Goal: Task Accomplishment & Management: Use online tool/utility

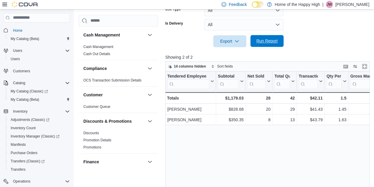
scroll to position [98, 0]
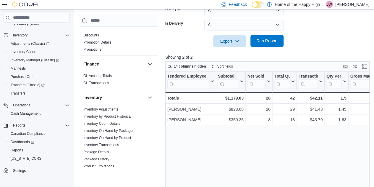
click at [274, 38] on span "Run Report" at bounding box center [267, 41] width 26 height 12
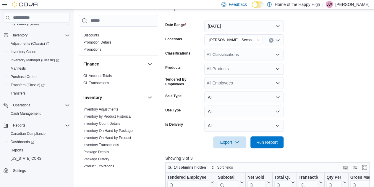
scroll to position [87, 0]
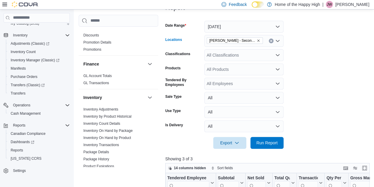
click at [242, 36] on div "[PERSON_NAME] - Second Ave - Prairie Records" at bounding box center [243, 41] width 79 height 12
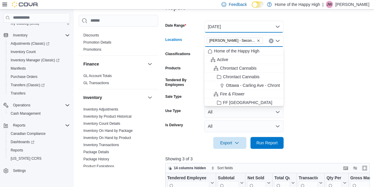
click at [239, 28] on button "[DATE]" at bounding box center [243, 27] width 79 height 12
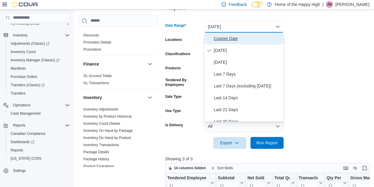
click at [234, 36] on span "Custom Date" at bounding box center [247, 38] width 67 height 7
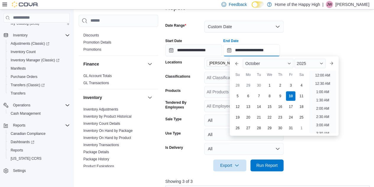
click at [272, 50] on input "**********" at bounding box center [251, 50] width 57 height 12
click at [324, 71] on li "11:00 AM" at bounding box center [323, 69] width 20 height 7
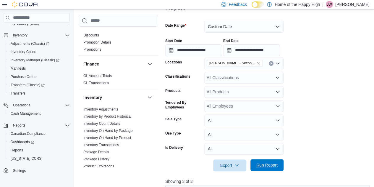
click at [271, 166] on span "Run Report" at bounding box center [266, 165] width 21 height 6
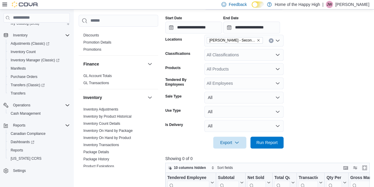
scroll to position [101, 0]
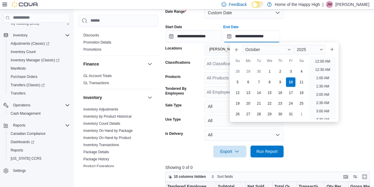
click at [275, 40] on input "**********" at bounding box center [251, 36] width 57 height 12
click at [330, 63] on ul "12:00 AM 12:30 AM 1:00 AM 1:30 AM 2:00 AM 2:30 AM 3:00 AM 3:30 AM 4:00 AM 4:30 …" at bounding box center [322, 87] width 27 height 63
click at [329, 62] on li "12:00 PM" at bounding box center [323, 59] width 20 height 7
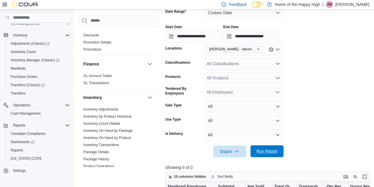
click at [271, 155] on span "Run Report" at bounding box center [267, 151] width 26 height 12
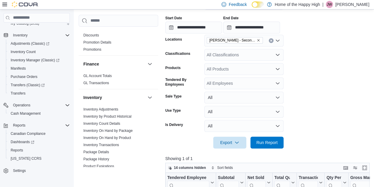
scroll to position [109, 0]
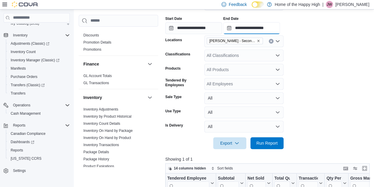
click at [280, 27] on input "**********" at bounding box center [251, 28] width 57 height 12
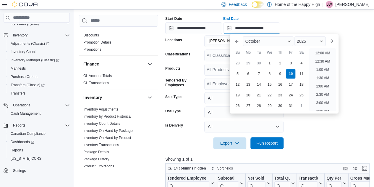
scroll to position [217, 0]
click at [319, 54] on li "1:00 PM" at bounding box center [323, 51] width 18 height 7
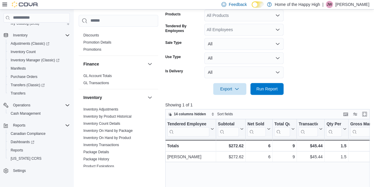
scroll to position [164, 0]
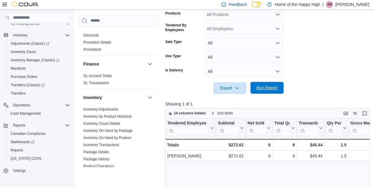
click at [277, 88] on span "Run Report" at bounding box center [266, 88] width 21 height 6
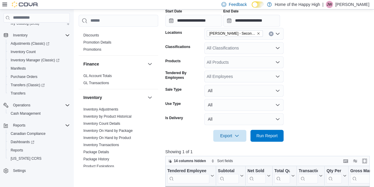
scroll to position [116, 0]
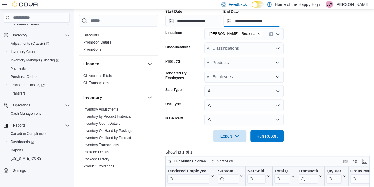
click at [275, 20] on input "**********" at bounding box center [251, 21] width 57 height 12
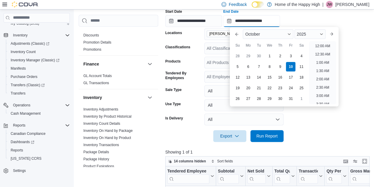
scroll to position [234, 0]
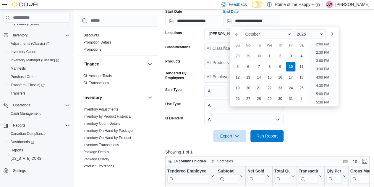
click at [314, 43] on li "2:00 PM" at bounding box center [323, 44] width 18 height 7
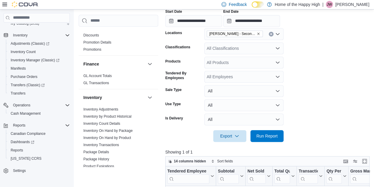
click at [264, 129] on div at bounding box center [268, 127] width 206 height 5
click at [269, 136] on span "Run Report" at bounding box center [266, 135] width 21 height 6
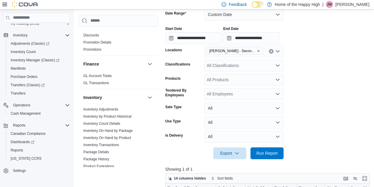
scroll to position [96, 0]
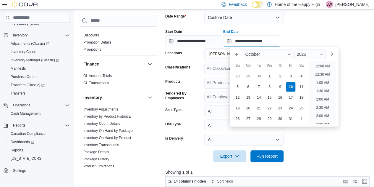
click at [270, 43] on input "**********" at bounding box center [251, 41] width 57 height 12
click at [321, 63] on li "3:00 PM" at bounding box center [323, 64] width 18 height 7
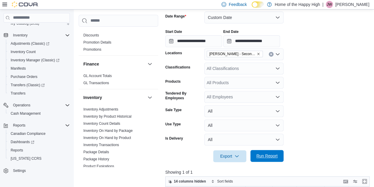
click at [267, 152] on span "Run Report" at bounding box center [267, 156] width 26 height 12
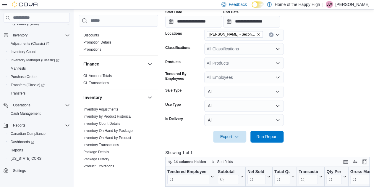
scroll to position [112, 0]
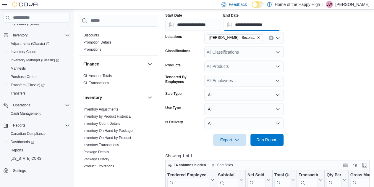
click at [277, 28] on input "**********" at bounding box center [251, 25] width 57 height 12
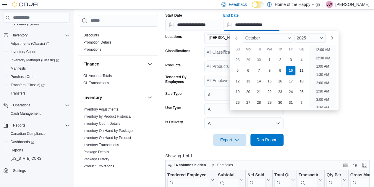
scroll to position [267, 0]
click at [322, 49] on li "4:00 PM" at bounding box center [323, 47] width 18 height 7
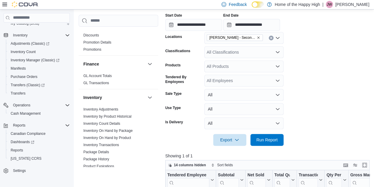
click at [260, 146] on div at bounding box center [268, 148] width 206 height 7
click at [269, 142] on span "Run Report" at bounding box center [266, 139] width 21 height 6
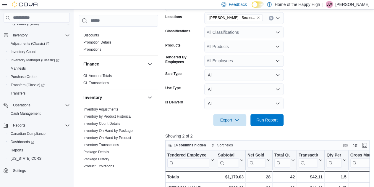
scroll to position [117, 0]
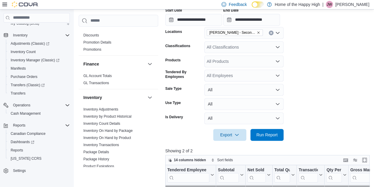
click at [278, 13] on div "**********" at bounding box center [251, 17] width 57 height 18
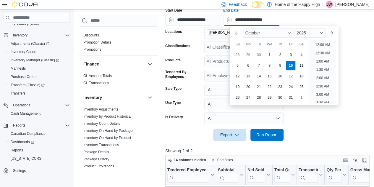
click at [278, 22] on input "**********" at bounding box center [251, 20] width 57 height 12
click at [321, 43] on li "5:00 PM" at bounding box center [323, 42] width 18 height 7
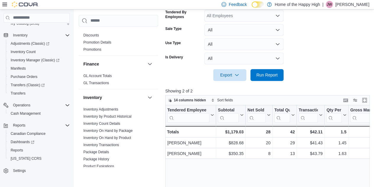
scroll to position [177, 0]
click at [271, 73] on span "Run Report" at bounding box center [266, 75] width 21 height 6
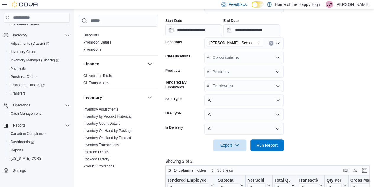
scroll to position [106, 0]
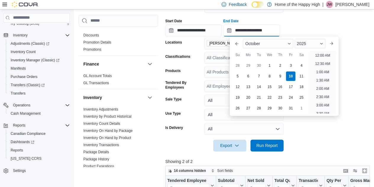
click at [273, 28] on input "**********" at bounding box center [251, 31] width 57 height 12
click at [324, 56] on li "6:00 PM" at bounding box center [323, 53] width 18 height 7
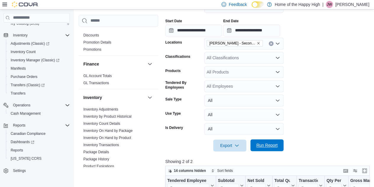
click at [265, 144] on span "Run Report" at bounding box center [266, 145] width 21 height 6
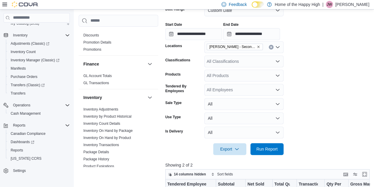
scroll to position [102, 0]
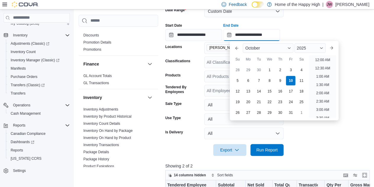
click at [277, 35] on input "**********" at bounding box center [251, 35] width 57 height 12
click at [322, 58] on li "7:00 PM" at bounding box center [323, 57] width 18 height 7
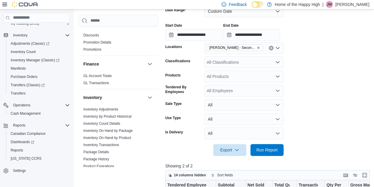
click at [270, 156] on div at bounding box center [268, 159] width 206 height 7
click at [270, 152] on span "Run Report" at bounding box center [266, 149] width 21 height 6
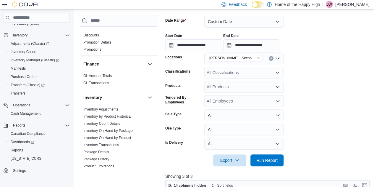
scroll to position [87, 0]
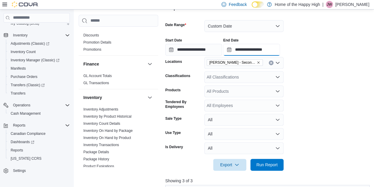
click at [280, 51] on input "**********" at bounding box center [251, 50] width 57 height 12
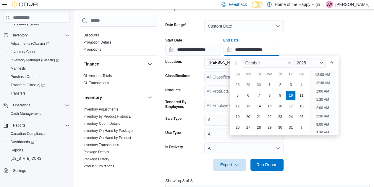
scroll to position [333, 0]
click at [320, 74] on li "8:00 PM" at bounding box center [323, 72] width 18 height 7
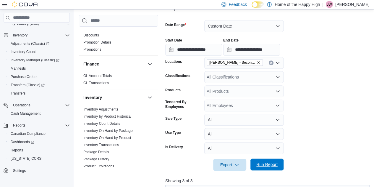
click at [269, 164] on span "Run Report" at bounding box center [266, 164] width 21 height 6
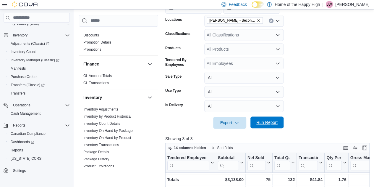
scroll to position [83, 0]
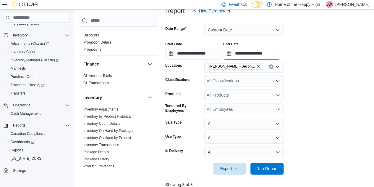
click at [276, 55] on input "**********" at bounding box center [251, 54] width 57 height 12
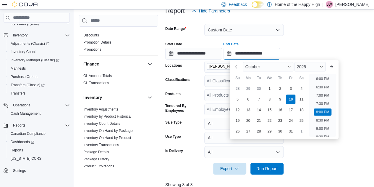
scroll to position [297, 0]
click at [328, 98] on li "7:00 PM" at bounding box center [323, 96] width 18 height 7
type input "**********"
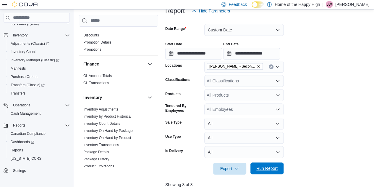
click at [274, 168] on span "Run Report" at bounding box center [266, 168] width 21 height 6
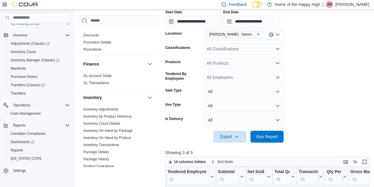
scroll to position [113, 0]
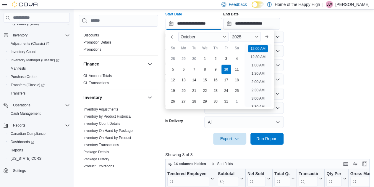
click at [216, 23] on input "**********" at bounding box center [193, 24] width 57 height 12
click at [310, 55] on form "**********" at bounding box center [268, 65] width 206 height 157
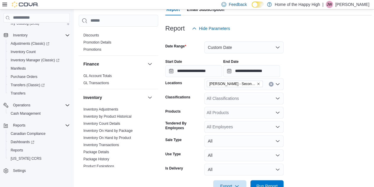
scroll to position [65, 0]
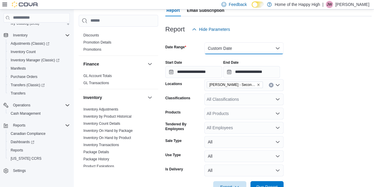
click at [240, 49] on button "Custom Date" at bounding box center [243, 48] width 79 height 12
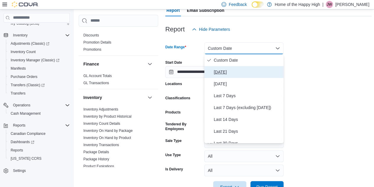
click at [235, 66] on button "[DATE]" at bounding box center [243, 72] width 79 height 12
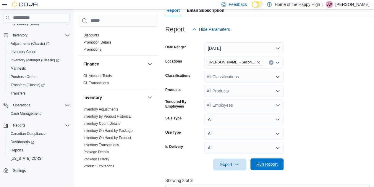
click at [263, 166] on span "Run Report" at bounding box center [266, 164] width 21 height 6
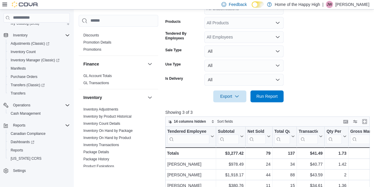
scroll to position [145, 0]
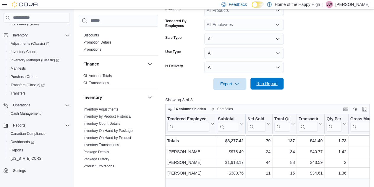
click at [261, 80] on span "Run Report" at bounding box center [267, 83] width 26 height 12
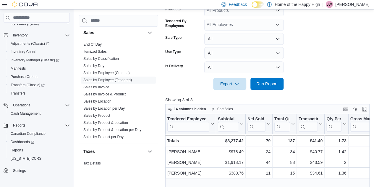
scroll to position [387, 0]
click at [108, 114] on link "Sales by Product" at bounding box center [96, 115] width 27 height 4
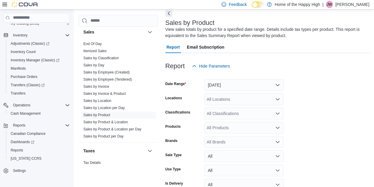
scroll to position [20, 0]
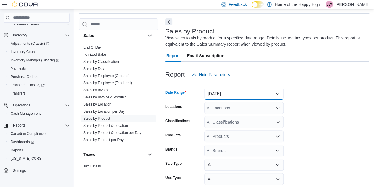
click at [241, 90] on button "[DATE]" at bounding box center [243, 94] width 79 height 12
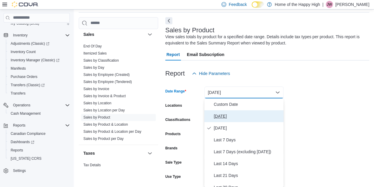
click at [224, 116] on span "[DATE]" at bounding box center [247, 115] width 67 height 7
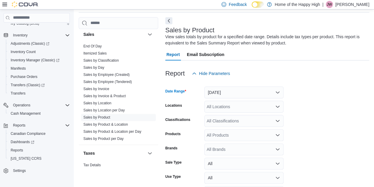
click at [224, 109] on div "All Locations" at bounding box center [243, 107] width 79 height 12
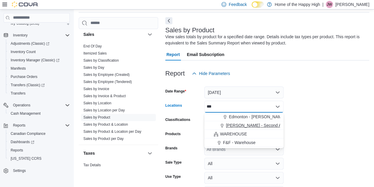
type input "***"
click at [235, 125] on span "[PERSON_NAME] - Second Ave - Prairie Records" at bounding box center [272, 125] width 92 height 6
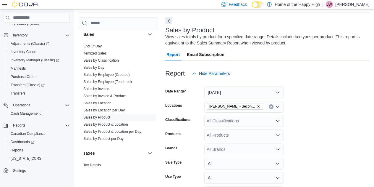
click at [197, 121] on div "Classifications" at bounding box center [183, 121] width 37 height 12
click at [220, 124] on div "All Classifications" at bounding box center [243, 121] width 79 height 12
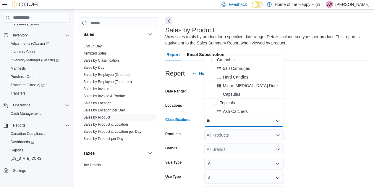
type input "**"
click at [222, 63] on button "Cannabis" at bounding box center [243, 60] width 79 height 9
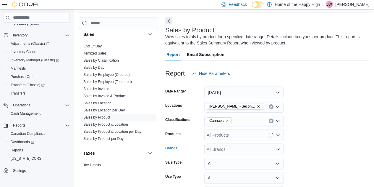
click at [216, 148] on div "All Brands" at bounding box center [243, 149] width 79 height 12
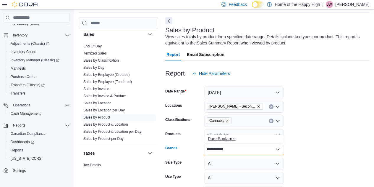
type input "**********"
click at [228, 135] on span "Pure Sunfarms" at bounding box center [244, 138] width 72 height 6
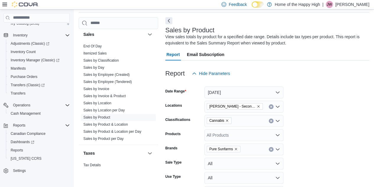
click at [312, 141] on form "Date Range [DATE] Locations [PERSON_NAME] - Second Ave - Prairie Records Classi…" at bounding box center [267, 146] width 204 height 135
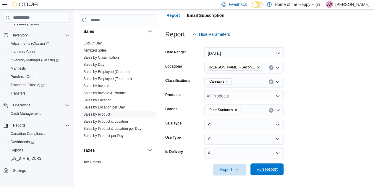
click at [257, 172] on span "Run Report" at bounding box center [267, 169] width 26 height 12
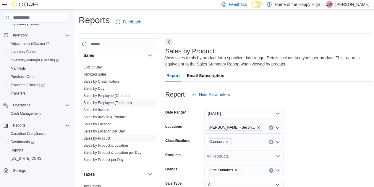
click at [111, 104] on span "Sales by Employee (Tendered)" at bounding box center [118, 102] width 75 height 7
click at [111, 101] on link "Sales by Employee (Tendered)" at bounding box center [107, 103] width 48 height 4
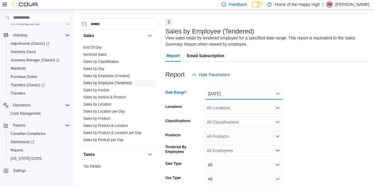
click at [242, 92] on button "[DATE]" at bounding box center [243, 94] width 79 height 12
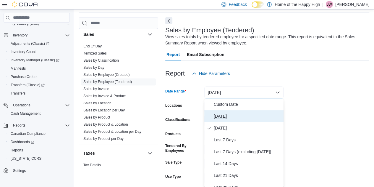
click at [226, 120] on button "[DATE]" at bounding box center [243, 116] width 79 height 12
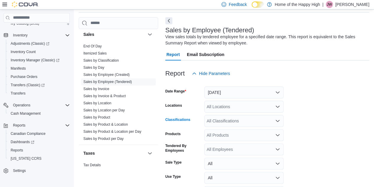
click at [228, 115] on div "All Classifications" at bounding box center [243, 121] width 79 height 12
click at [199, 108] on div "Locations" at bounding box center [183, 107] width 37 height 12
click at [219, 107] on div "All Locations" at bounding box center [243, 107] width 79 height 12
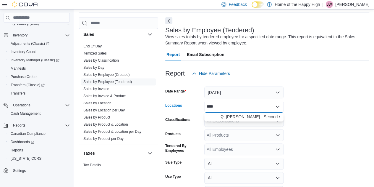
type input "****"
click at [227, 111] on div "**** Combo box. Selected. warm. Selected. Combo box input. All Locations. Type …" at bounding box center [243, 107] width 79 height 12
click at [231, 120] on button "[PERSON_NAME] - Second Ave - Prairie Records" at bounding box center [243, 116] width 79 height 9
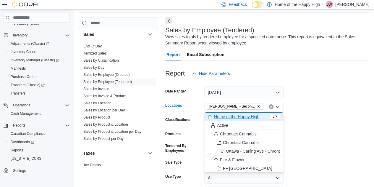
click at [328, 130] on form "Date Range [DATE] Locations [PERSON_NAME] - [GEOGRAPHIC_DATA] - Prairie Records…" at bounding box center [267, 146] width 204 height 135
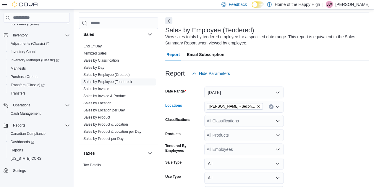
drag, startPoint x: 266, startPoint y: 110, endPoint x: 263, endPoint y: 111, distance: 3.4
click at [263, 111] on div "[PERSON_NAME] - Second Ave - Prairie Records" at bounding box center [243, 107] width 79 height 12
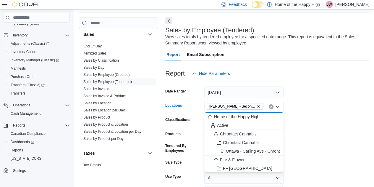
click at [339, 106] on form "Date Range [DATE] Locations [PERSON_NAME] - [GEOGRAPHIC_DATA] - Prairie Records…" at bounding box center [267, 146] width 204 height 135
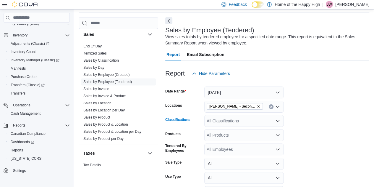
click at [270, 115] on div "All Classifications" at bounding box center [243, 121] width 79 height 12
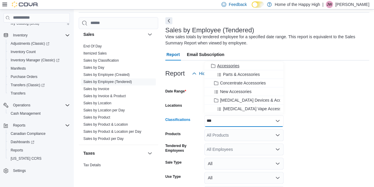
type input "***"
click at [238, 65] on span "Accessories" at bounding box center [228, 66] width 22 height 6
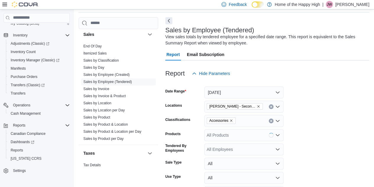
click at [311, 133] on form "Date Range [DATE] Locations [PERSON_NAME] - Second Ave - Prairie Records Classi…" at bounding box center [267, 146] width 204 height 135
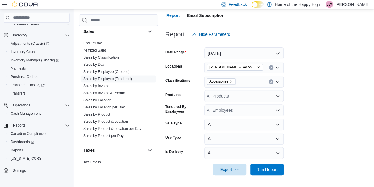
click at [273, 160] on div at bounding box center [267, 161] width 204 height 5
click at [269, 166] on span "Run Report" at bounding box center [266, 169] width 21 height 6
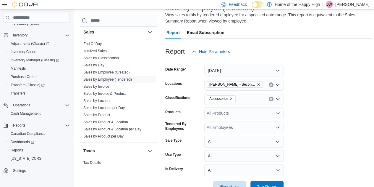
scroll to position [36, 0]
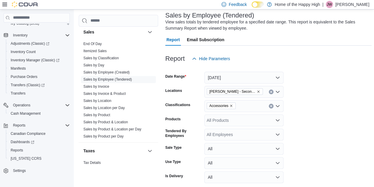
click at [271, 105] on icon "Clear input" at bounding box center [271, 106] width 2 height 2
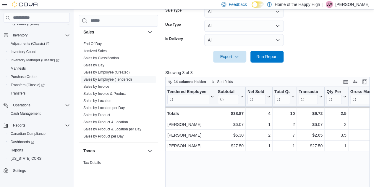
scroll to position [172, 0]
click at [272, 53] on span "Run Report" at bounding box center [267, 57] width 26 height 12
